Goal: Information Seeking & Learning: Learn about a topic

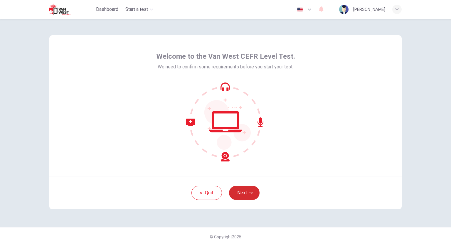
click at [243, 188] on button "Next" at bounding box center [244, 193] width 31 height 14
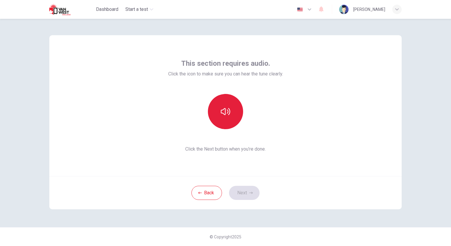
click at [227, 105] on button "button" at bounding box center [225, 111] width 35 height 35
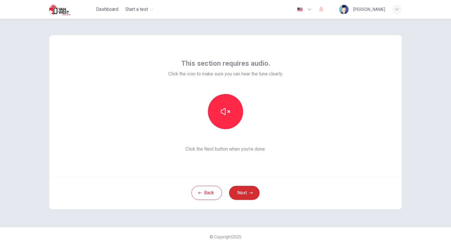
click at [251, 192] on icon "button" at bounding box center [251, 193] width 4 height 4
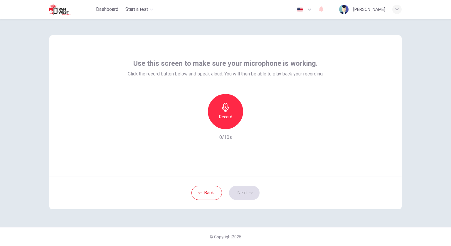
click at [223, 107] on icon "button" at bounding box center [225, 107] width 9 height 9
click at [249, 126] on div "button" at bounding box center [252, 124] width 9 height 9
click at [245, 189] on button "Next" at bounding box center [244, 193] width 31 height 14
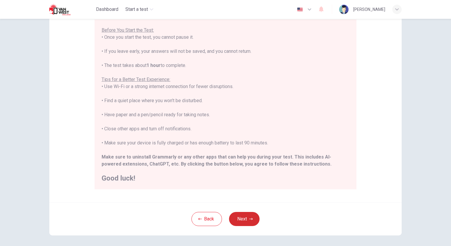
scroll to position [57, 0]
click at [245, 219] on button "Next" at bounding box center [244, 218] width 31 height 14
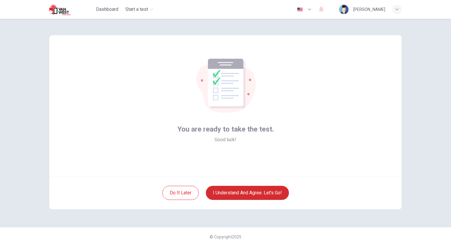
click at [257, 192] on button "I understand and agree. Let’s go!" at bounding box center [247, 193] width 83 height 14
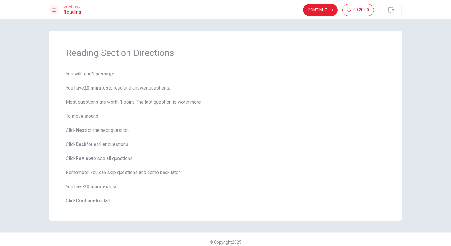
scroll to position [5, 0]
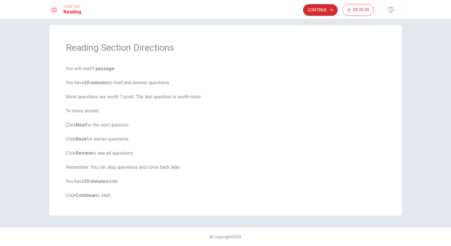
click at [326, 10] on button "Continue" at bounding box center [320, 10] width 35 height 12
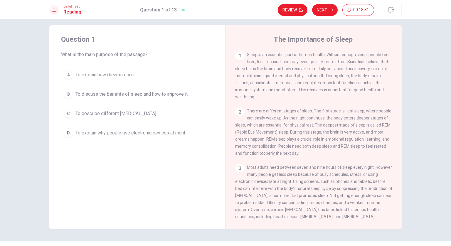
click at [124, 111] on span "To describe different [MEDICAL_DATA]." at bounding box center [116, 113] width 82 height 7
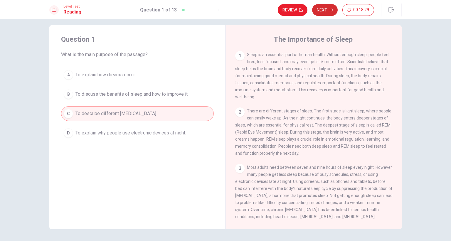
click at [329, 6] on button "Next" at bounding box center [325, 10] width 26 height 12
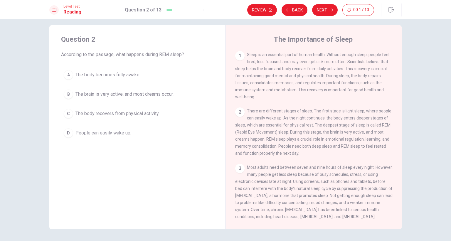
click at [126, 93] on span "The brain is very active, and most dreams occur." at bounding box center [124, 94] width 98 height 7
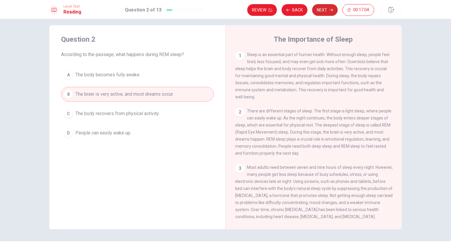
click at [323, 11] on button "Next" at bounding box center [325, 10] width 26 height 12
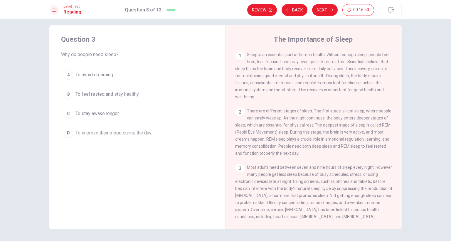
click at [127, 96] on span "To feel rested and stay healthy." at bounding box center [107, 94] width 64 height 7
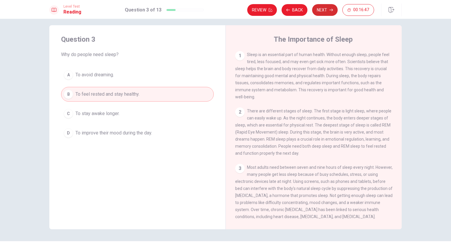
click at [326, 7] on button "Next" at bounding box center [325, 10] width 26 height 12
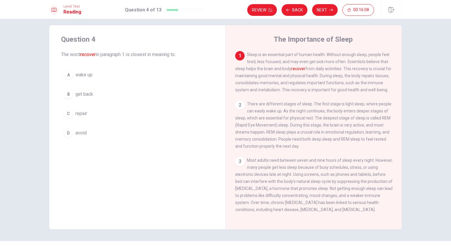
click at [86, 76] on span "wake up" at bounding box center [83, 74] width 17 height 7
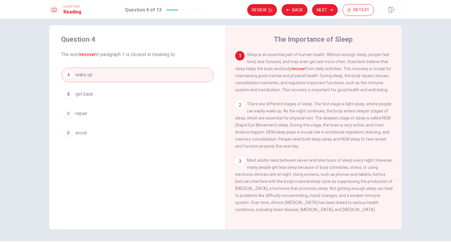
click at [151, 115] on button "C repair" at bounding box center [137, 113] width 153 height 15
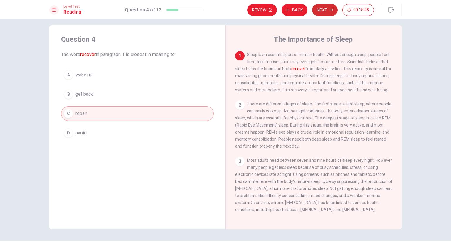
click at [326, 10] on button "Next" at bounding box center [325, 10] width 26 height 12
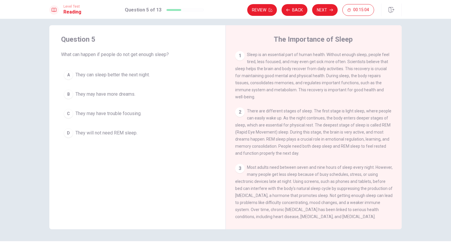
click at [114, 112] on span "They may have trouble focusing." at bounding box center [108, 113] width 66 height 7
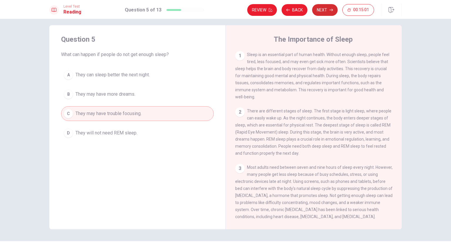
click at [324, 5] on button "Next" at bounding box center [325, 10] width 26 height 12
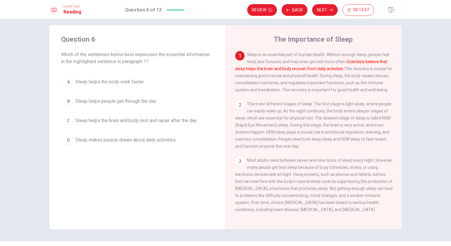
click at [119, 81] on span "Sleep helps the body work faster." at bounding box center [109, 81] width 69 height 7
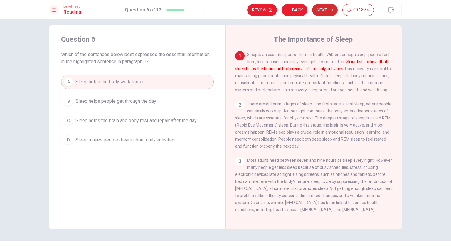
click at [324, 6] on button "Next" at bounding box center [325, 10] width 26 height 12
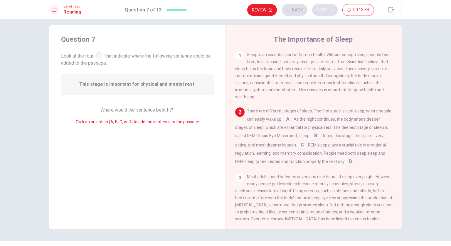
scroll to position [6, 0]
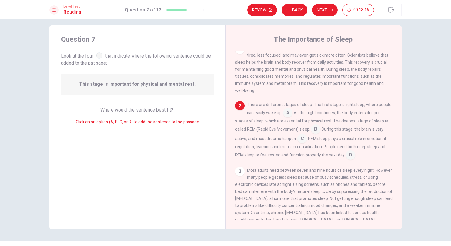
click at [288, 114] on input at bounding box center [287, 113] width 9 height 9
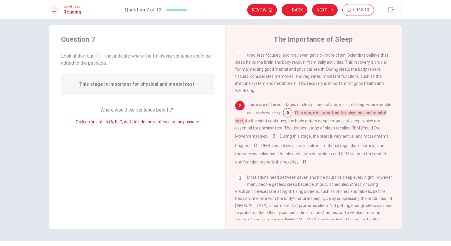
click at [272, 139] on input at bounding box center [273, 136] width 9 height 9
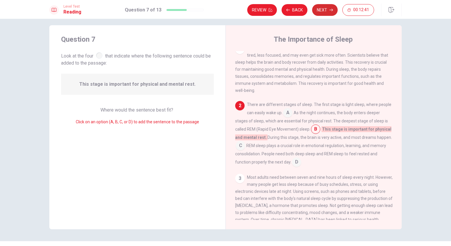
click at [326, 8] on button "Next" at bounding box center [325, 10] width 26 height 12
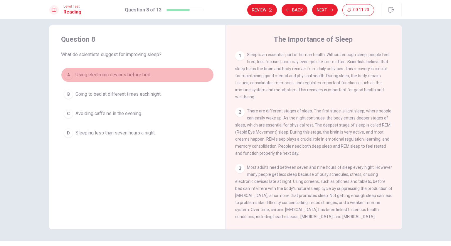
click at [107, 75] on span "Using electronic devices before bed." at bounding box center [113, 74] width 76 height 7
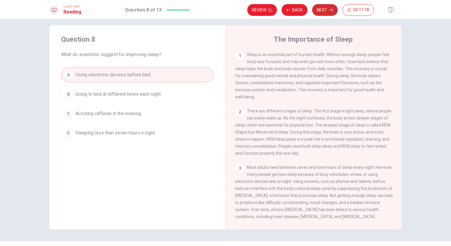
click at [329, 7] on button "Next" at bounding box center [325, 10] width 26 height 12
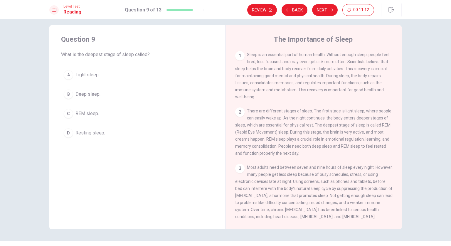
click at [85, 112] on span "REM sleep." at bounding box center [86, 113] width 23 height 7
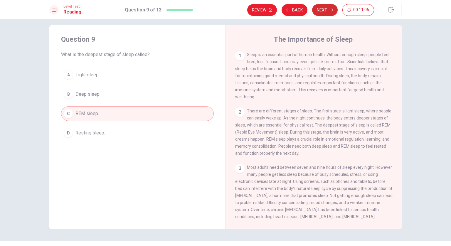
click at [333, 9] on icon "button" at bounding box center [331, 10] width 4 height 4
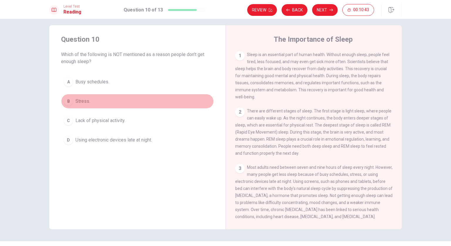
click at [79, 101] on span "Stress." at bounding box center [82, 101] width 15 height 7
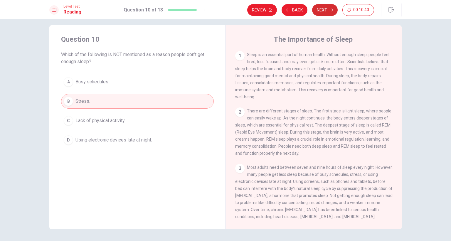
click at [331, 7] on button "Next" at bounding box center [325, 10] width 26 height 12
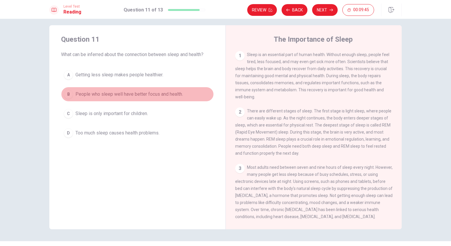
click at [127, 95] on span "People who sleep well have better focus and health." at bounding box center [128, 94] width 107 height 7
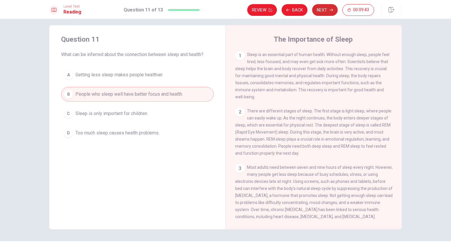
click at [327, 8] on button "Next" at bounding box center [325, 10] width 26 height 12
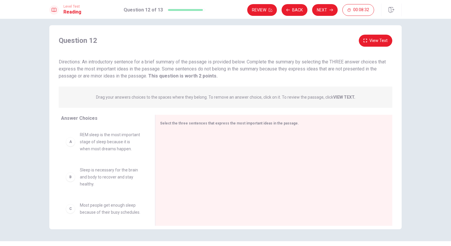
click at [380, 39] on button "View Text" at bounding box center [375, 41] width 33 height 12
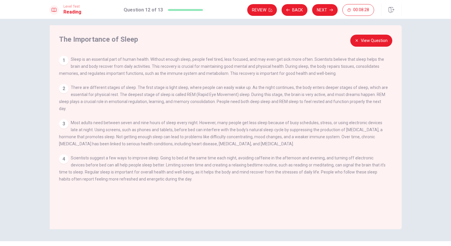
click at [377, 40] on button "View Question" at bounding box center [371, 41] width 42 height 12
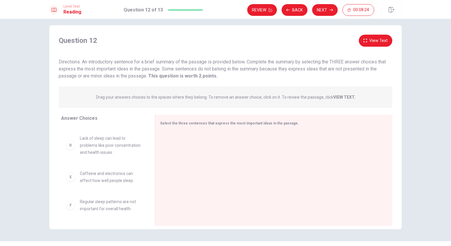
scroll to position [19, 0]
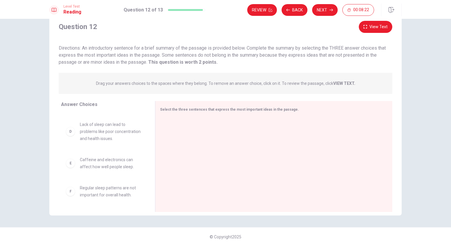
click at [379, 26] on button "View Text" at bounding box center [375, 27] width 33 height 12
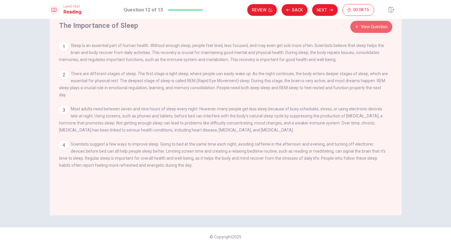
click at [375, 24] on button "View Question" at bounding box center [371, 27] width 42 height 12
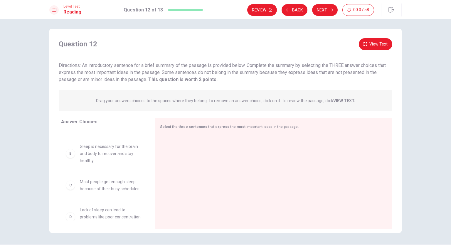
scroll to position [28, 0]
click at [102, 160] on span "Sleep is necessary for the brain and body to recover and stay healthy." at bounding box center [110, 152] width 61 height 21
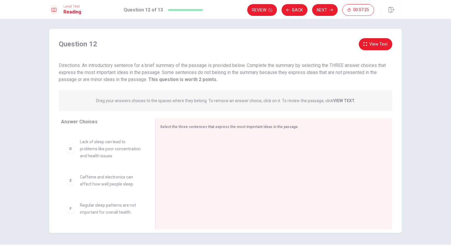
scroll to position [116, 0]
click at [378, 40] on button "View Text" at bounding box center [375, 44] width 33 height 12
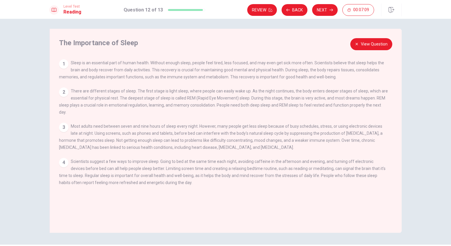
click at [60, 61] on div "1" at bounding box center [63, 63] width 9 height 9
click at [60, 97] on div "2 There are different stages of sleep. The first stage is light sleep, where pe…" at bounding box center [223, 101] width 329 height 28
click at [61, 95] on div "2" at bounding box center [63, 91] width 9 height 9
click at [62, 123] on div "3" at bounding box center [63, 127] width 9 height 9
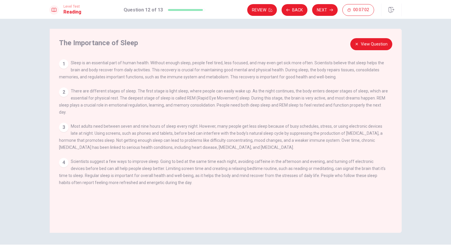
click at [373, 39] on button "View Question" at bounding box center [371, 44] width 42 height 12
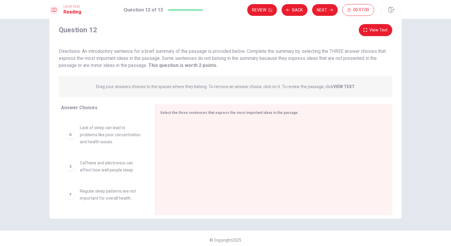
scroll to position [19, 0]
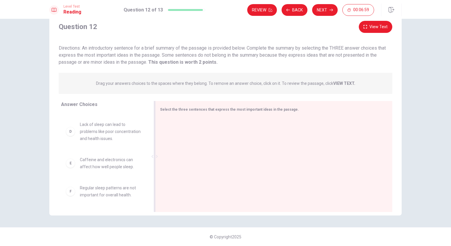
click at [242, 123] on div at bounding box center [271, 157] width 223 height 79
click at [70, 127] on div "D" at bounding box center [70, 131] width 9 height 9
click at [70, 162] on div "E" at bounding box center [70, 162] width 9 height 9
click at [324, 9] on button "Next" at bounding box center [325, 10] width 26 height 12
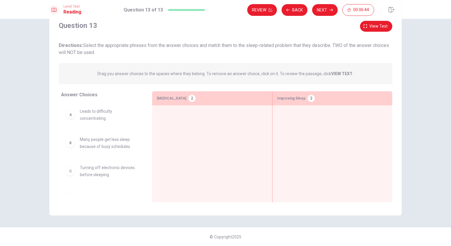
click at [68, 114] on div "A" at bounding box center [70, 114] width 9 height 9
click at [70, 115] on div "A" at bounding box center [70, 114] width 9 height 9
click at [81, 112] on span "Leads to difficulty concentrating." at bounding box center [109, 115] width 58 height 14
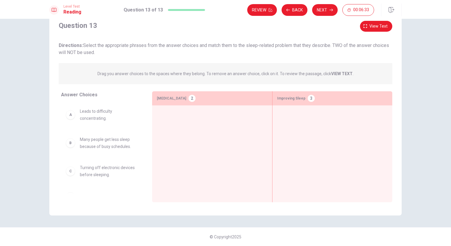
click at [81, 112] on span "Leads to difficulty concentrating." at bounding box center [109, 115] width 58 height 14
click at [84, 139] on span "Many people get less sleep because of busy schedules." at bounding box center [109, 143] width 58 height 14
click at [104, 150] on div "B Many people get less sleep because of busy schedules." at bounding box center [102, 142] width 82 height 23
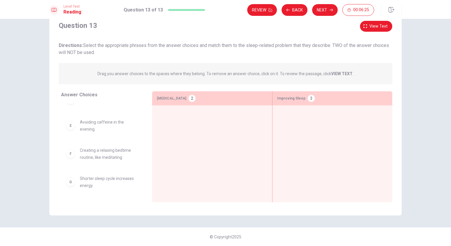
scroll to position [97, 0]
click at [95, 156] on span "Creating a relaxing bedtime routine, like meditating." at bounding box center [109, 153] width 58 height 14
click at [70, 152] on div "F" at bounding box center [70, 153] width 9 height 9
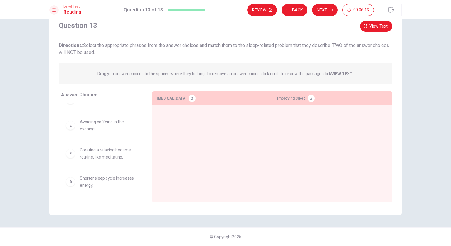
click at [70, 152] on div "F" at bounding box center [70, 153] width 9 height 9
click at [85, 156] on span "Creating a relaxing bedtime routine, like meditating." at bounding box center [109, 153] width 58 height 14
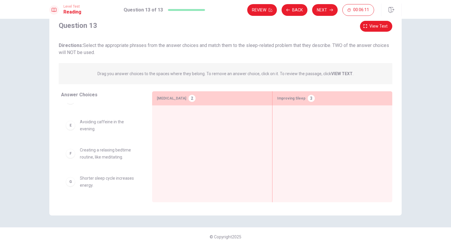
click at [85, 156] on span "Creating a relaxing bedtime routine, like meditating." at bounding box center [109, 153] width 58 height 14
click at [84, 149] on span "Creating a relaxing bedtime routine, like meditating." at bounding box center [109, 153] width 58 height 14
click at [92, 118] on span "Avoiding caffeine in the evening." at bounding box center [109, 125] width 58 height 14
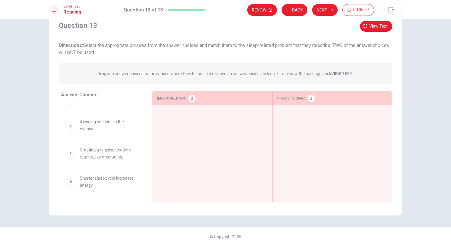
click at [92, 118] on span "Avoiding caffeine in the evening." at bounding box center [109, 125] width 58 height 14
click at [89, 123] on span "Avoiding caffeine in the evening." at bounding box center [109, 125] width 58 height 14
click at [67, 125] on div "E" at bounding box center [70, 125] width 9 height 9
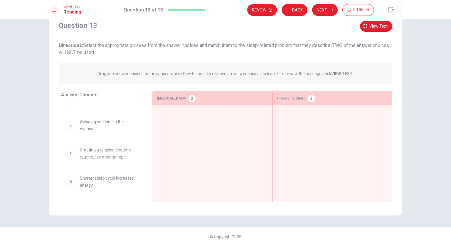
click at [67, 125] on div "E" at bounding box center [70, 125] width 9 height 9
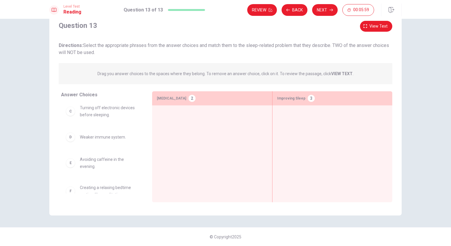
scroll to position [59, 0]
click at [63, 139] on div "A Leads to difficulty concentrating. B Many people get less sleep because of bu…" at bounding box center [104, 148] width 86 height 90
click at [170, 119] on div at bounding box center [212, 144] width 111 height 69
click at [175, 120] on div at bounding box center [212, 144] width 111 height 69
click at [188, 102] on div "[MEDICAL_DATA] 2" at bounding box center [212, 98] width 120 height 14
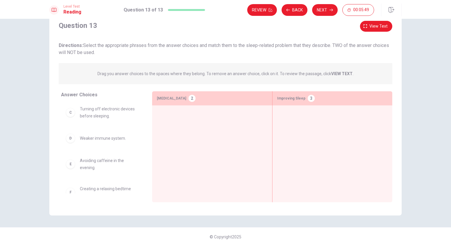
click at [192, 102] on div "[MEDICAL_DATA] 2" at bounding box center [212, 98] width 120 height 14
click at [188, 103] on div "[MEDICAL_DATA] 2" at bounding box center [212, 98] width 120 height 14
click at [301, 102] on div "Improving Sleep 3" at bounding box center [332, 98] width 120 height 14
click at [303, 100] on div "Improving Sleep 3" at bounding box center [332, 98] width 120 height 14
click at [302, 97] on div "Improving Sleep 3" at bounding box center [332, 98] width 120 height 14
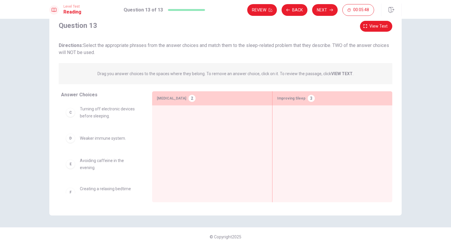
click at [301, 97] on span "Improving Sleep" at bounding box center [291, 98] width 28 height 7
click at [304, 103] on div "Improving Sleep 3" at bounding box center [332, 98] width 120 height 14
click at [380, 26] on span "View text" at bounding box center [378, 26] width 18 height 7
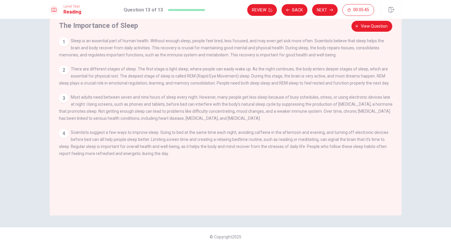
click at [62, 48] on div "1 Sleep is an essential part of human health. Without enough sleep, people feel…" at bounding box center [225, 47] width 333 height 21
click at [62, 45] on div "1" at bounding box center [63, 41] width 9 height 9
click at [70, 42] on span "Sleep is an essential part of human health. Without enough sleep, people feel t…" at bounding box center [221, 47] width 325 height 19
click at [377, 30] on button "View question" at bounding box center [371, 26] width 41 height 11
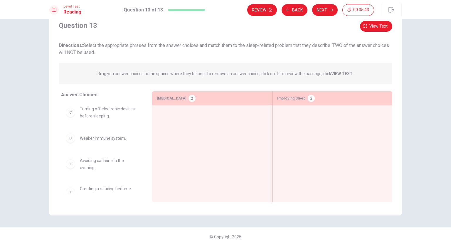
click at [304, 104] on div "Improving Sleep 3" at bounding box center [332, 98] width 120 height 14
click at [304, 101] on div "Improving Sleep 3" at bounding box center [332, 98] width 120 height 14
click at [308, 99] on div "3" at bounding box center [311, 98] width 7 height 7
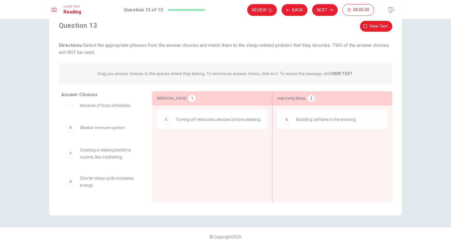
scroll to position [41, 0]
click at [295, 10] on button "Back" at bounding box center [294, 10] width 26 height 12
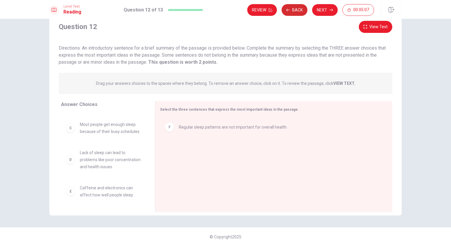
scroll to position [88, 0]
click at [377, 32] on button "View Text" at bounding box center [375, 27] width 33 height 12
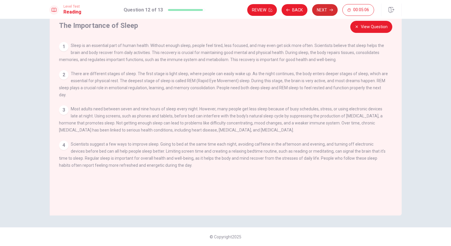
click at [324, 12] on button "Next" at bounding box center [325, 10] width 26 height 12
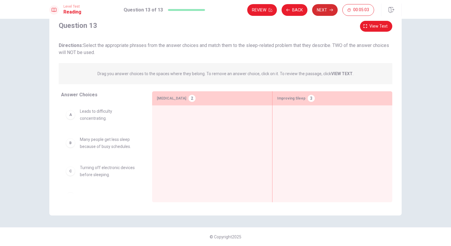
click at [321, 7] on button "Next" at bounding box center [325, 10] width 26 height 12
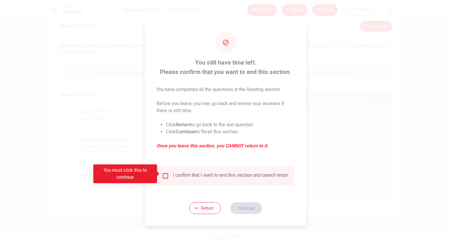
click at [173, 175] on div "I confirm that I want to end this section and cannot return." at bounding box center [231, 175] width 117 height 7
click at [175, 175] on div "I confirm that I want to end this section and cannot return." at bounding box center [231, 175] width 117 height 7
click at [168, 173] on input "You must click this to continue" at bounding box center [165, 175] width 7 height 7
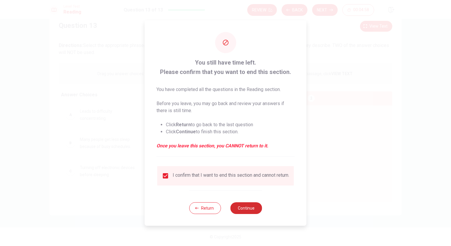
click at [248, 212] on button "Continue" at bounding box center [246, 208] width 32 height 12
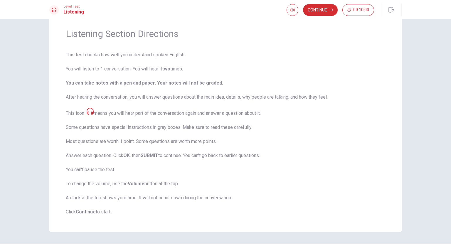
click at [323, 10] on button "Continue" at bounding box center [320, 10] width 35 height 12
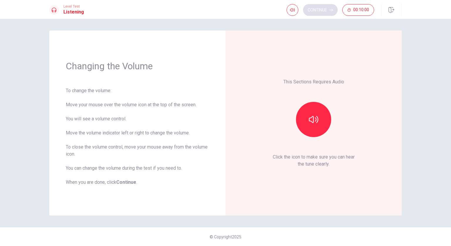
scroll to position [0, 0]
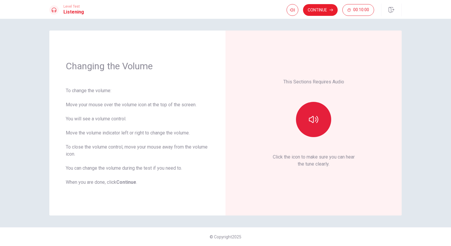
click at [315, 110] on button "button" at bounding box center [313, 119] width 35 height 35
click at [313, 115] on icon "button" at bounding box center [313, 119] width 9 height 9
click at [292, 9] on icon "button" at bounding box center [292, 10] width 5 height 5
click at [293, 22] on span at bounding box center [292, 21] width 22 height 8
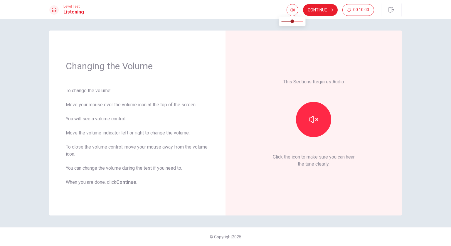
click at [284, 21] on span at bounding box center [286, 21] width 11 height 1
click at [288, 21] on span at bounding box center [288, 21] width 4 height 4
type input "0.1"
click at [284, 20] on span at bounding box center [284, 21] width 4 height 4
click at [289, 12] on button "button" at bounding box center [292, 10] width 12 height 12
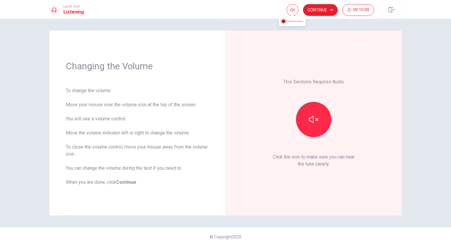
click at [285, 21] on span at bounding box center [284, 21] width 4 height 4
type input "0.2"
click at [318, 7] on button "Continue" at bounding box center [320, 10] width 35 height 12
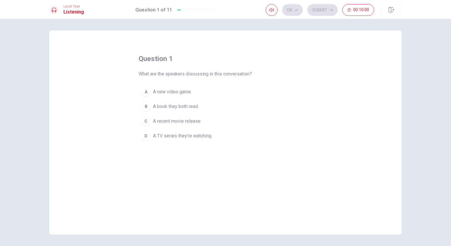
click at [233, 67] on div "question 1 What are the speakers discussing in this conversation? A A new video…" at bounding box center [226, 98] width 174 height 89
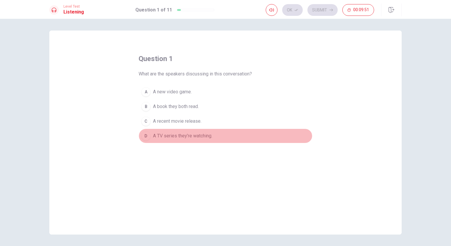
click at [176, 136] on span "A TV series they’re watching." at bounding box center [182, 135] width 59 height 7
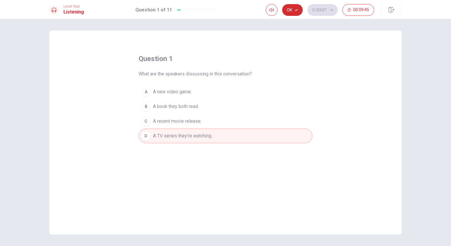
click at [291, 7] on button "Ok" at bounding box center [292, 10] width 21 height 12
click at [321, 7] on button "Submit" at bounding box center [322, 10] width 30 height 12
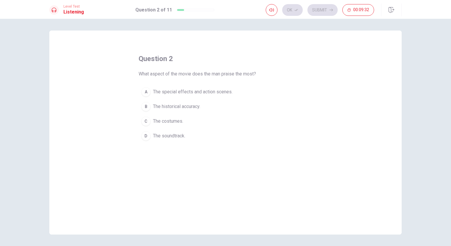
click at [195, 88] on span "The special effects and action scenes." at bounding box center [193, 91] width 80 height 7
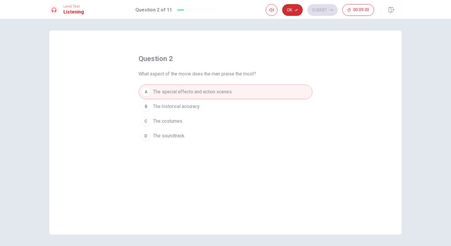
click at [294, 10] on button "Ok" at bounding box center [292, 10] width 21 height 12
click at [317, 8] on button "Submit" at bounding box center [322, 10] width 30 height 12
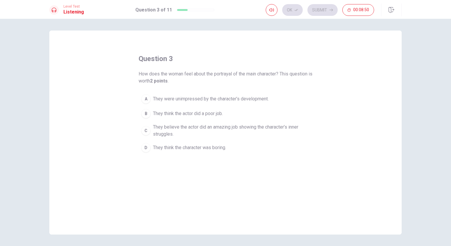
click at [210, 97] on span "They were unimpressed by the character’s development." at bounding box center [211, 98] width 116 height 7
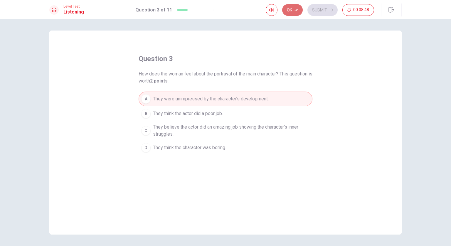
click at [295, 9] on icon "button" at bounding box center [296, 10] width 4 height 4
click at [324, 7] on button "Submit" at bounding box center [322, 10] width 30 height 12
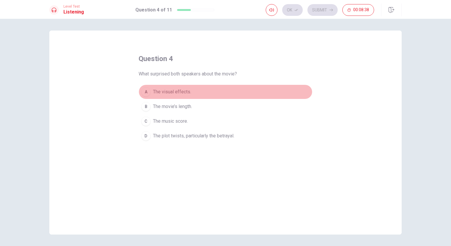
click at [176, 90] on span "The visual effects." at bounding box center [172, 91] width 38 height 7
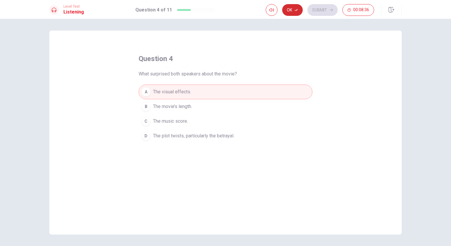
click at [292, 11] on button "Ok" at bounding box center [292, 10] width 21 height 12
click at [319, 5] on button "Submit" at bounding box center [322, 10] width 30 height 12
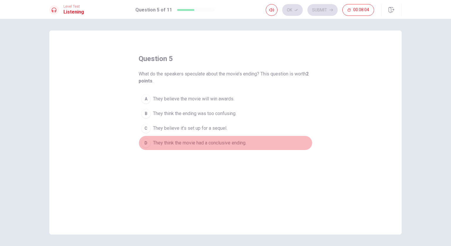
click at [188, 141] on span "They think the movie had a conclusive ending." at bounding box center [199, 142] width 93 height 7
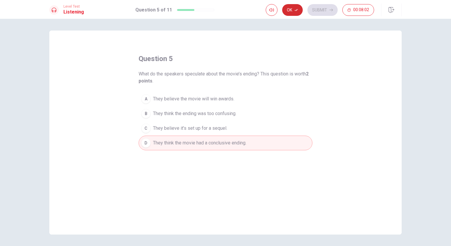
click at [295, 9] on icon "button" at bounding box center [296, 10] width 4 height 4
click at [331, 7] on button "Submit" at bounding box center [322, 10] width 30 height 12
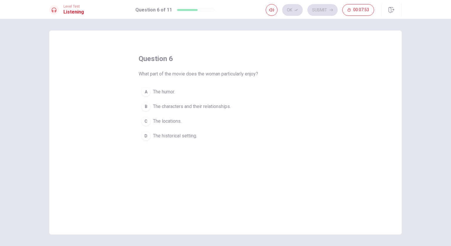
click at [185, 105] on span "The characters and their relationships." at bounding box center [192, 106] width 78 height 7
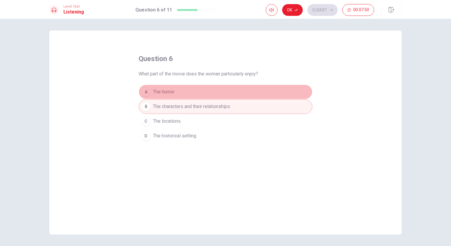
click at [173, 95] on span "The humor." at bounding box center [164, 91] width 22 height 7
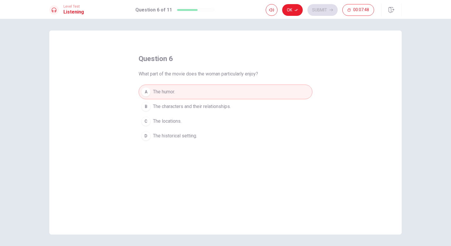
click at [189, 105] on span "The characters and their relationships." at bounding box center [192, 106] width 78 height 7
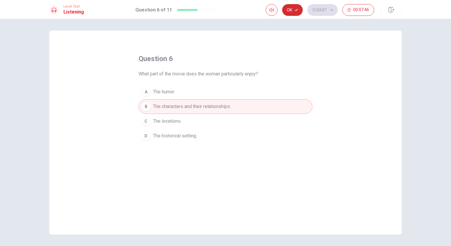
click at [292, 9] on button "Ok" at bounding box center [292, 10] width 21 height 12
click at [316, 6] on button "Submit" at bounding box center [322, 10] width 30 height 12
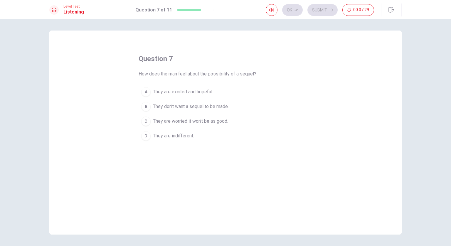
click at [206, 124] on span "They are worried it won’t be as good." at bounding box center [190, 121] width 75 height 7
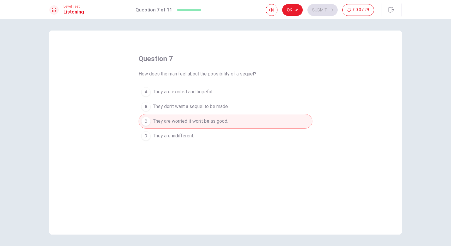
click at [206, 124] on span "They are worried it won’t be as good." at bounding box center [190, 121] width 75 height 7
click at [295, 12] on button "Ok" at bounding box center [292, 10] width 21 height 12
click at [316, 9] on button "Submit" at bounding box center [322, 10] width 30 height 12
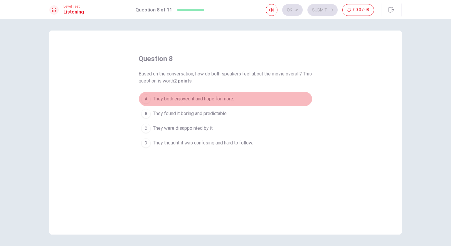
click at [194, 98] on span "They both enjoyed it and hope for more." at bounding box center [193, 98] width 81 height 7
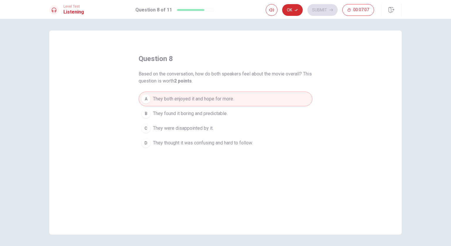
click at [289, 9] on button "Ok" at bounding box center [292, 10] width 21 height 12
click at [325, 9] on button "Submit" at bounding box center [322, 10] width 30 height 12
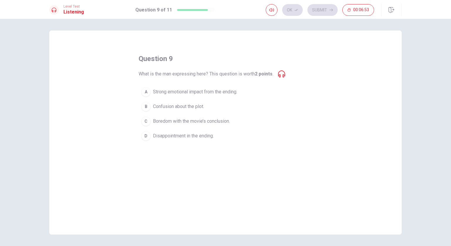
click at [183, 107] on span "Confusion about the plot." at bounding box center [178, 106] width 51 height 7
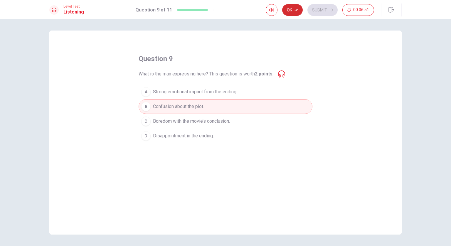
click at [292, 8] on button "Ok" at bounding box center [292, 10] width 21 height 12
click at [327, 9] on button "Submit" at bounding box center [322, 10] width 30 height 12
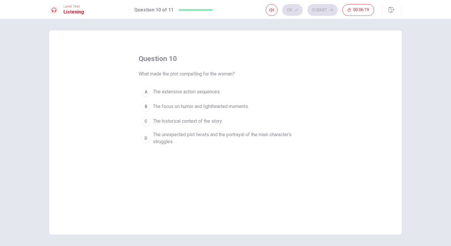
click at [221, 134] on span "The unexpected plot twists and the portrayal of the main character’s struggles." at bounding box center [231, 138] width 157 height 14
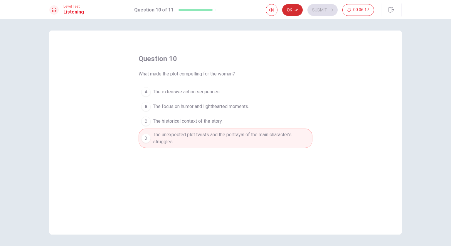
click at [295, 12] on button "Ok" at bounding box center [292, 10] width 21 height 12
click at [319, 8] on button "Submit" at bounding box center [322, 10] width 30 height 12
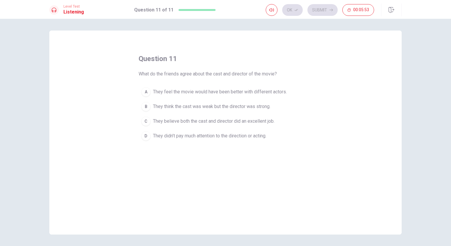
click at [217, 133] on span "They didn’t pay much attention to the direction or acting." at bounding box center [209, 135] width 113 height 7
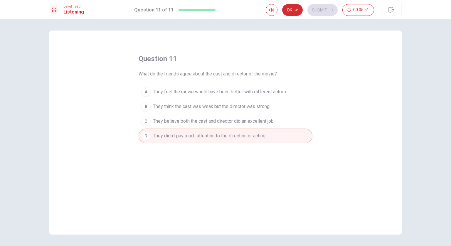
click at [296, 9] on icon "button" at bounding box center [296, 10] width 4 height 4
click at [327, 8] on button "Submit" at bounding box center [322, 10] width 30 height 12
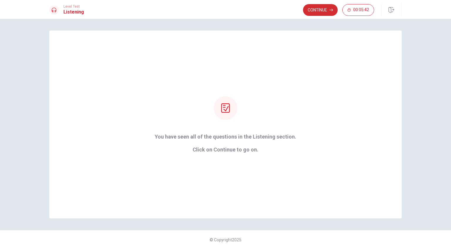
click at [321, 11] on button "Continue" at bounding box center [320, 10] width 35 height 12
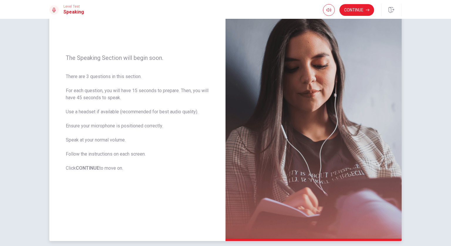
scroll to position [47, 0]
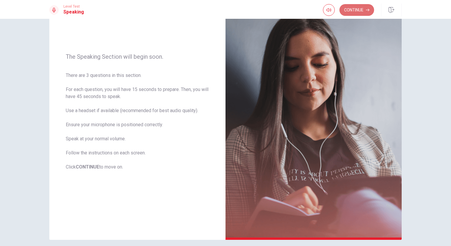
click at [361, 10] on button "Continue" at bounding box center [356, 10] width 35 height 12
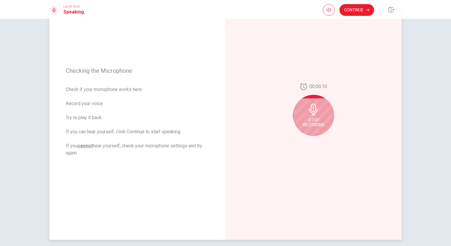
click at [305, 106] on div "Stop Recording" at bounding box center [313, 115] width 41 height 41
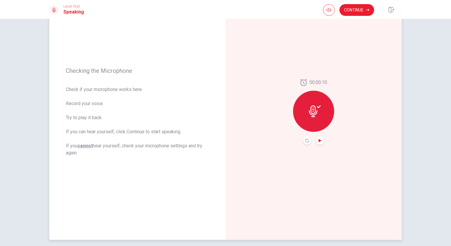
click at [318, 139] on icon "Play Audio" at bounding box center [319, 141] width 3 height 4
click at [309, 108] on icon at bounding box center [315, 111] width 12 height 12
click at [318, 139] on icon "Play Audio" at bounding box center [319, 141] width 3 height 4
click at [313, 108] on icon at bounding box center [315, 111] width 12 height 12
click at [308, 96] on div at bounding box center [313, 111] width 41 height 41
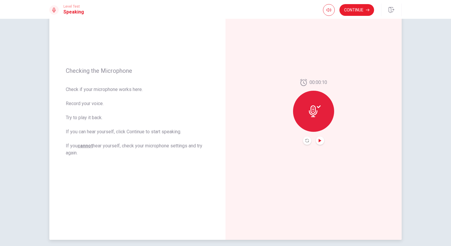
click at [313, 109] on icon at bounding box center [313, 111] width 9 height 12
click at [305, 139] on icon "Record Again" at bounding box center [307, 141] width 4 height 4
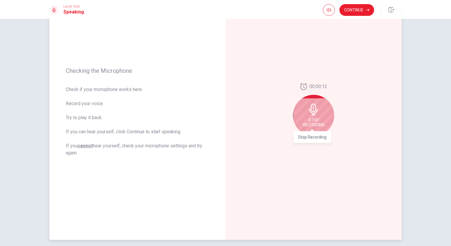
click at [310, 121] on span "Stop Recording" at bounding box center [314, 122] width 22 height 9
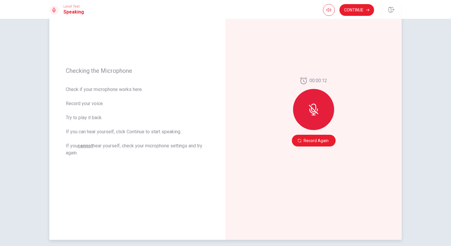
click at [319, 144] on button "Record Again" at bounding box center [314, 141] width 44 height 12
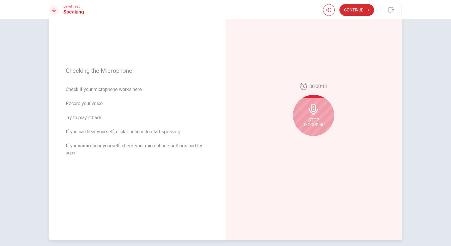
click at [361, 5] on button "Continue" at bounding box center [356, 10] width 35 height 12
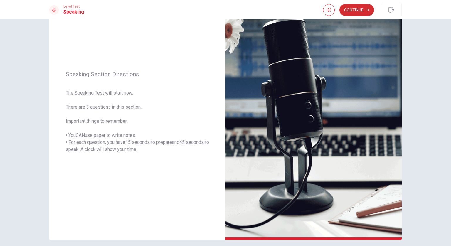
click at [366, 9] on icon "button" at bounding box center [368, 10] width 4 height 4
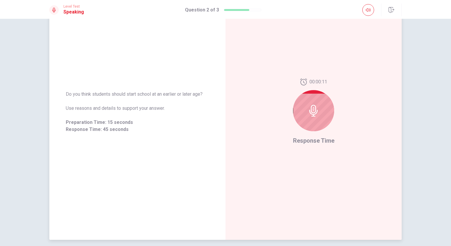
click at [311, 111] on icon at bounding box center [314, 111] width 12 height 12
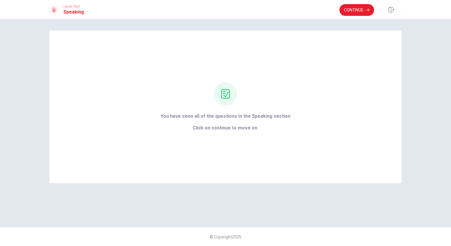
scroll to position [0, 0]
click at [358, 8] on button "Continue" at bounding box center [356, 10] width 35 height 12
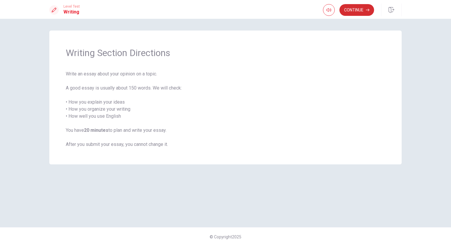
click at [365, 5] on button "Continue" at bounding box center [356, 10] width 35 height 12
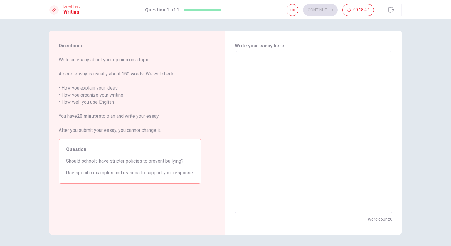
click at [239, 60] on textarea at bounding box center [313, 132] width 149 height 153
type textarea "y"
type textarea "x"
type textarea "ye"
type textarea "x"
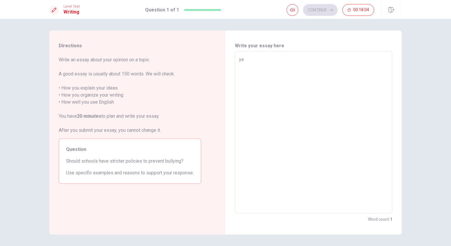
type textarea "yes"
type textarea "x"
type textarea "yes."
type textarea "x"
type textarea "yes."
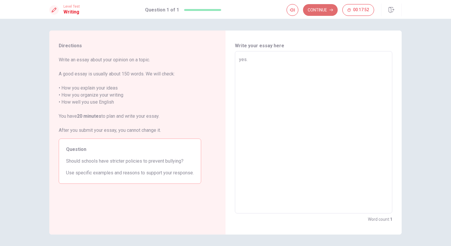
click at [323, 10] on button "Continue" at bounding box center [320, 10] width 35 height 12
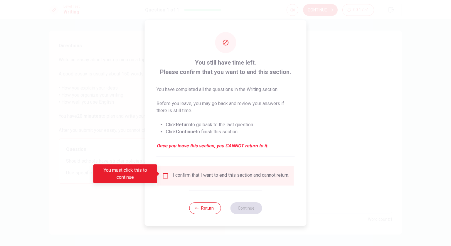
click at [164, 173] on input "You must click this to continue" at bounding box center [165, 175] width 7 height 7
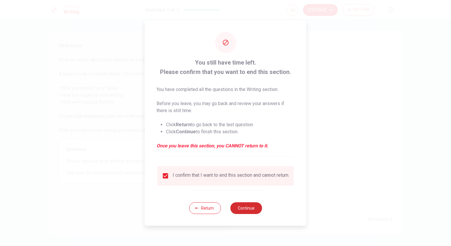
click at [243, 209] on button "Continue" at bounding box center [246, 208] width 32 height 12
type textarea "x"
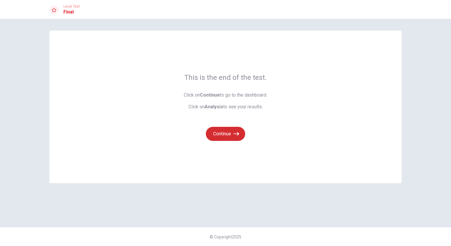
click at [216, 131] on button "Continue" at bounding box center [225, 134] width 39 height 14
